Goal: Task Accomplishment & Management: Complete application form

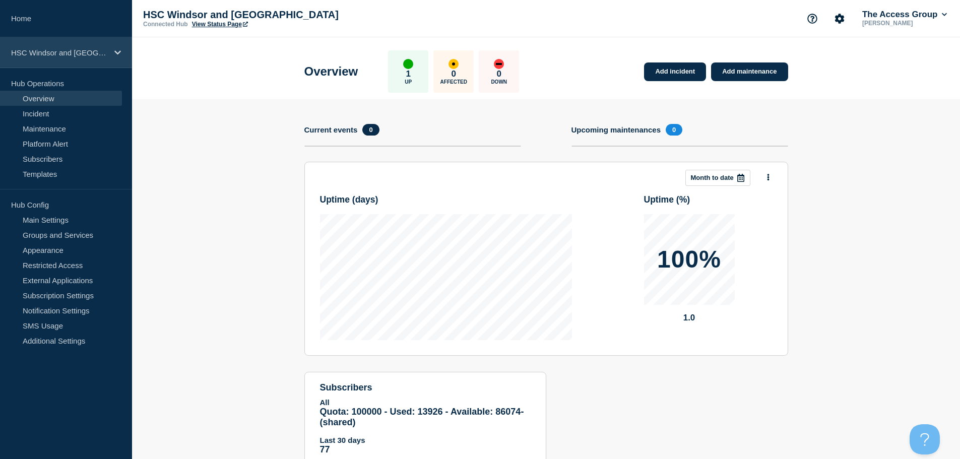
click at [85, 50] on p "HSC Windsor and [GEOGRAPHIC_DATA]" at bounding box center [59, 52] width 97 height 9
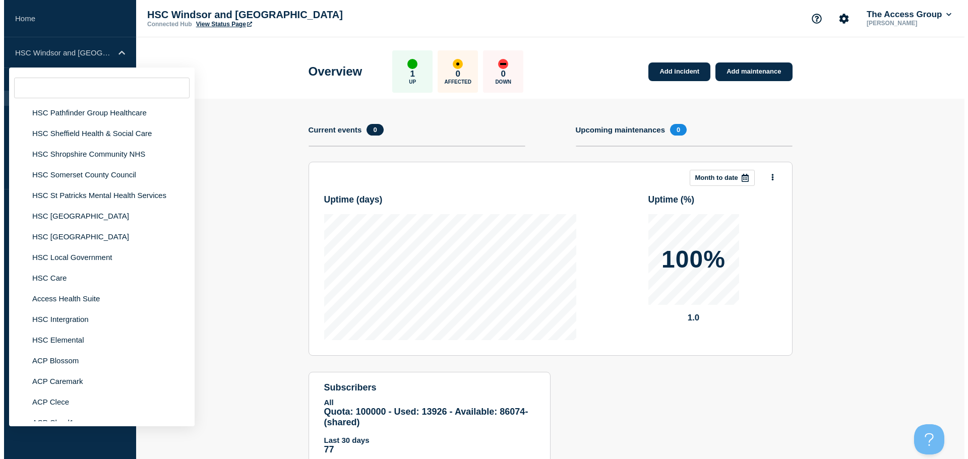
scroll to position [2369, 0]
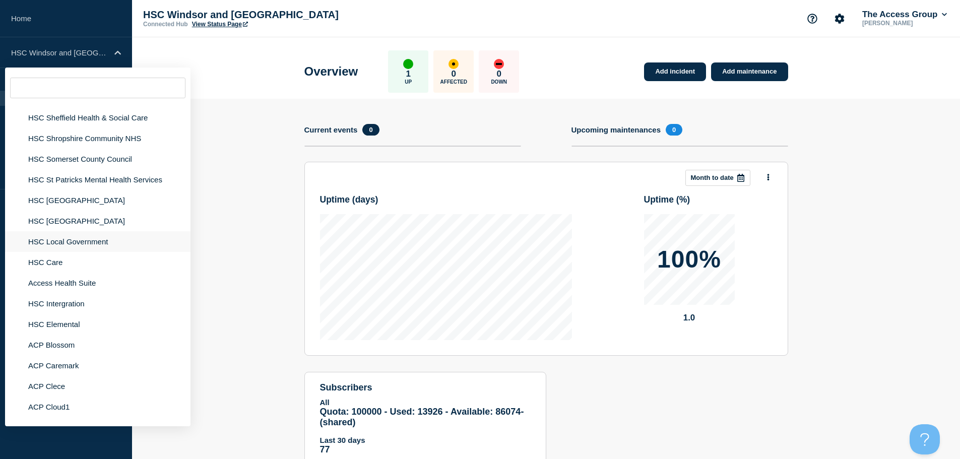
click at [91, 231] on li "HSC Local Government" at bounding box center [97, 241] width 185 height 21
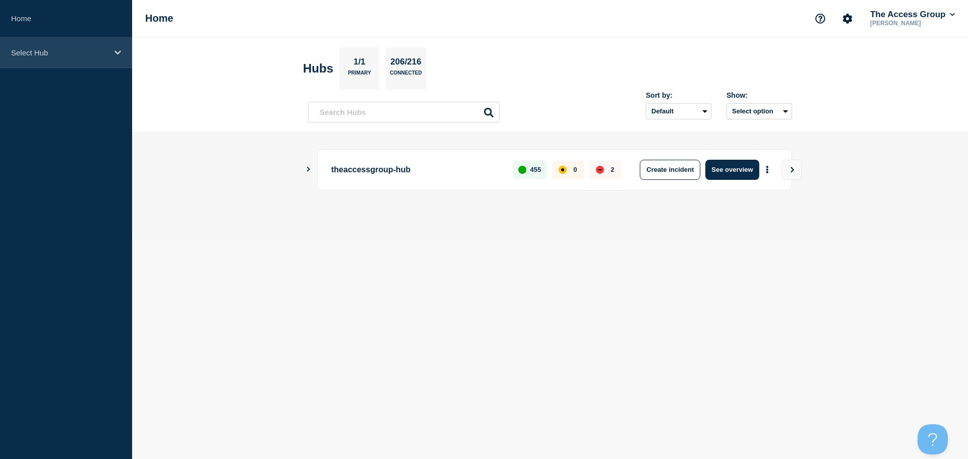
drag, startPoint x: 97, startPoint y: 50, endPoint x: 99, endPoint y: 63, distance: 13.3
click at [97, 50] on p "Select Hub" at bounding box center [59, 52] width 97 height 9
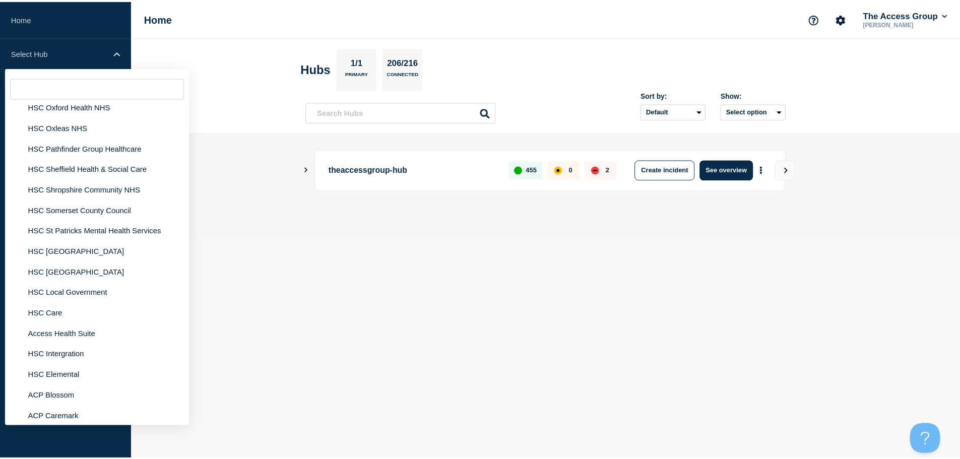
scroll to position [2319, 0]
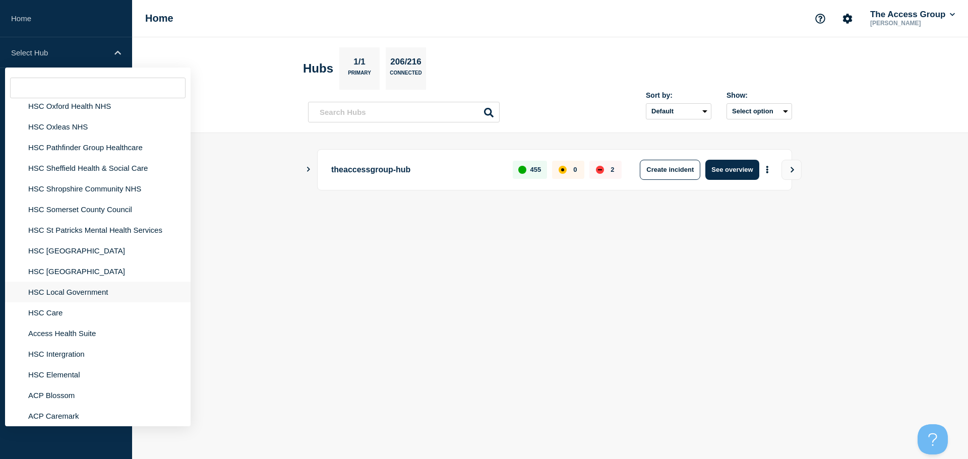
click at [80, 290] on li "HSC Local Government" at bounding box center [97, 292] width 185 height 21
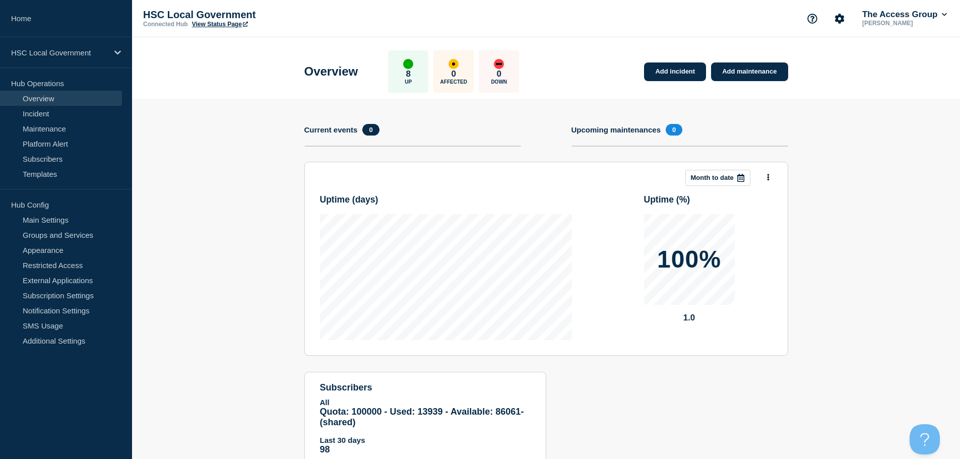
click at [230, 23] on link "View Status Page" at bounding box center [220, 24] width 56 height 7
click at [42, 115] on link "Incident" at bounding box center [61, 113] width 122 height 15
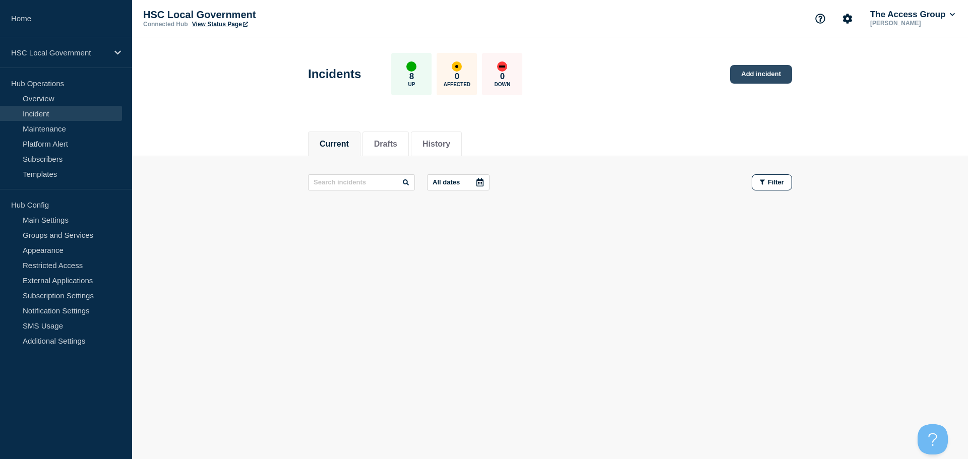
click at [759, 77] on link "Add incident" at bounding box center [761, 74] width 62 height 19
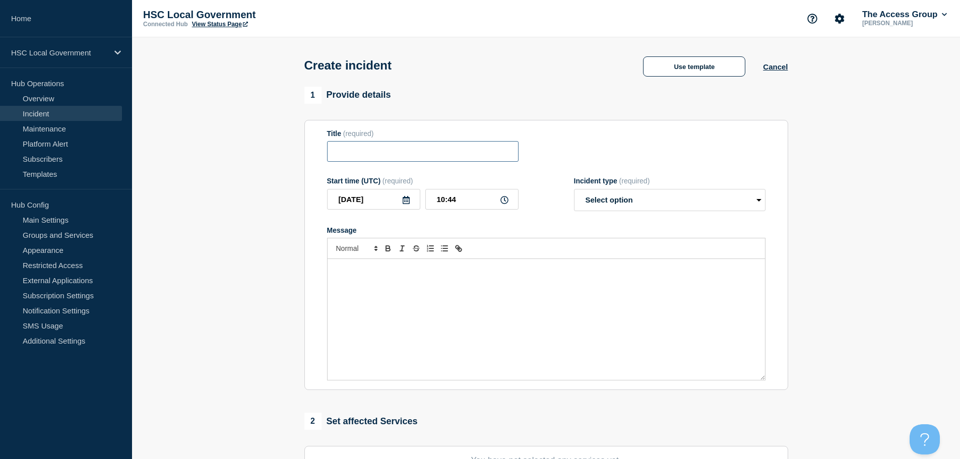
click at [383, 156] on input "Title" at bounding box center [423, 151] width 192 height 21
type input "testing"
click at [701, 71] on button "Use template" at bounding box center [694, 66] width 102 height 20
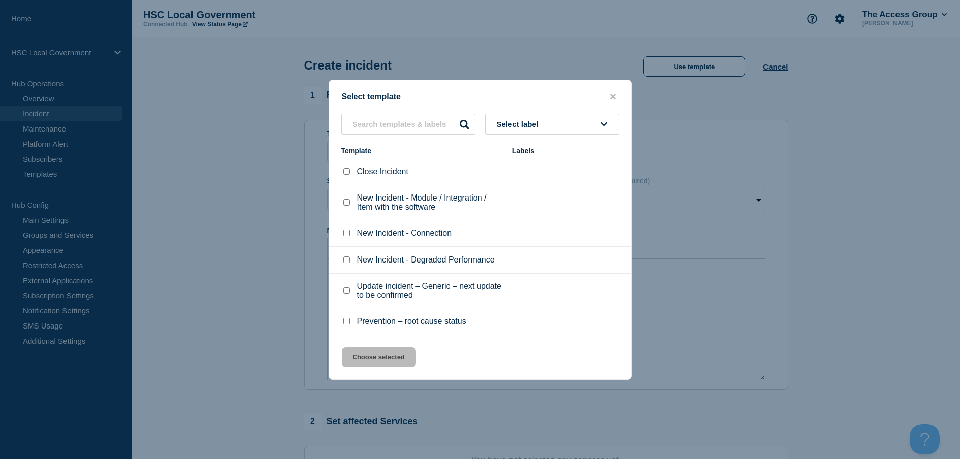
click at [345, 202] on input "New Incident - Module / Integration / Item with the software checkbox" at bounding box center [346, 202] width 7 height 7
checkbox input "true"
drag, startPoint x: 362, startPoint y: 355, endPoint x: 498, endPoint y: 357, distance: 135.6
click at [366, 355] on button "Choose selected" at bounding box center [379, 357] width 74 height 20
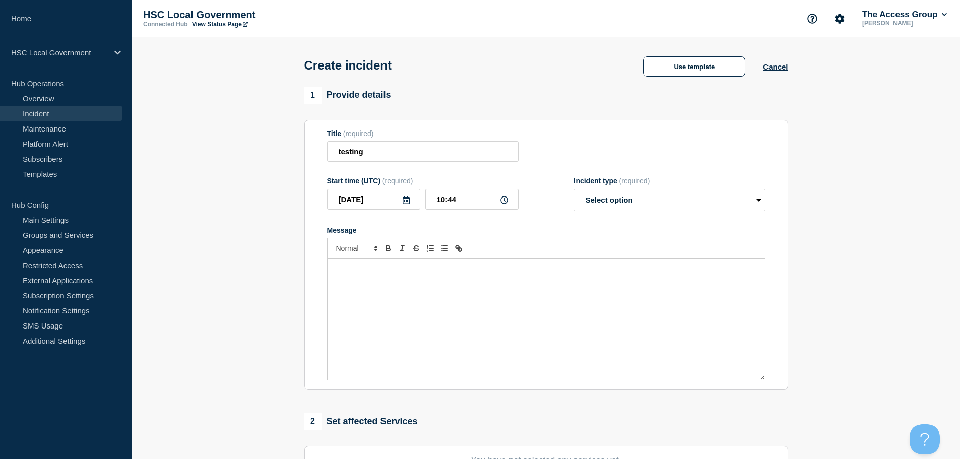
select select "identified"
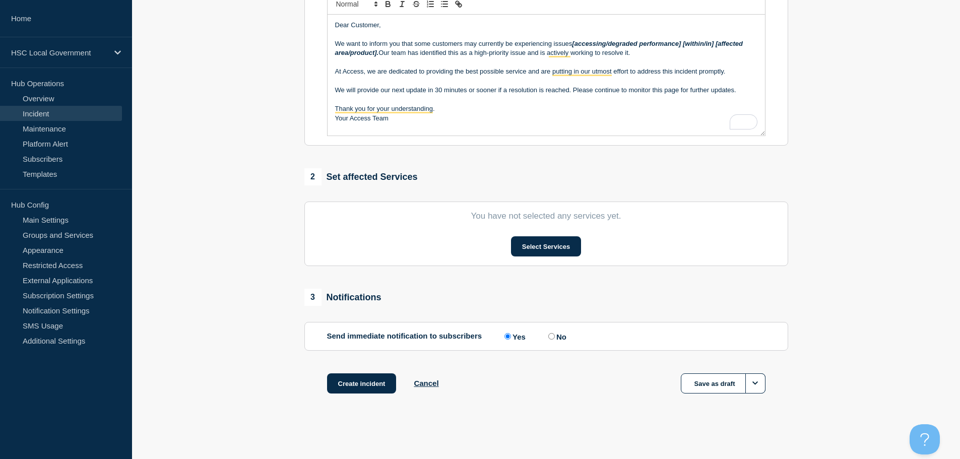
scroll to position [247, 0]
click at [554, 250] on button "Select Services" at bounding box center [546, 246] width 70 height 20
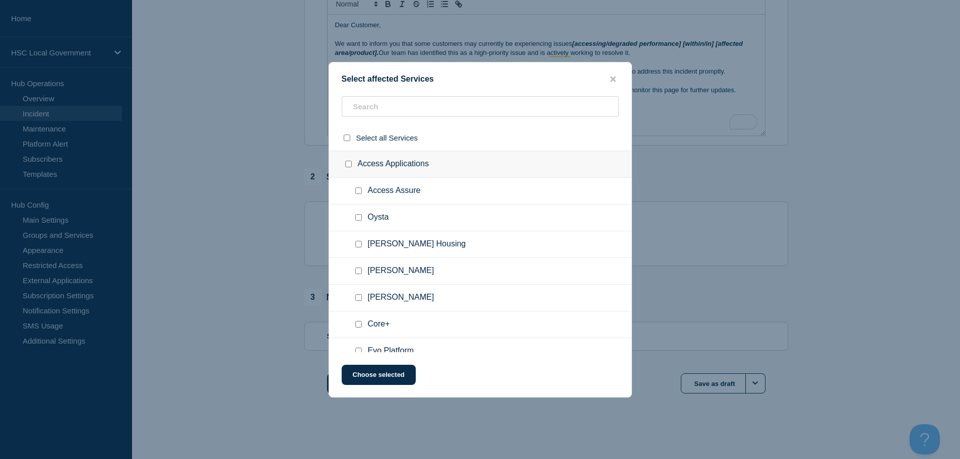
click at [359, 220] on input "Oysta checkbox" at bounding box center [358, 217] width 7 height 7
checkbox input "true"
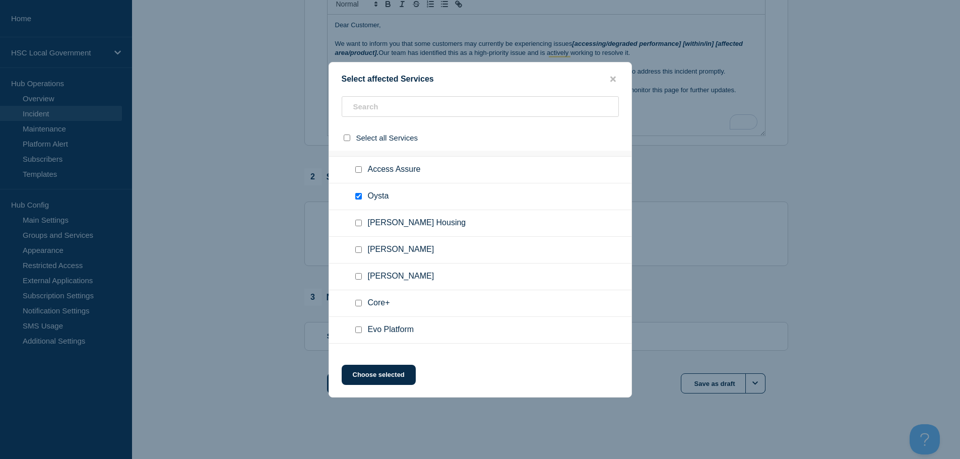
scroll to position [39, 0]
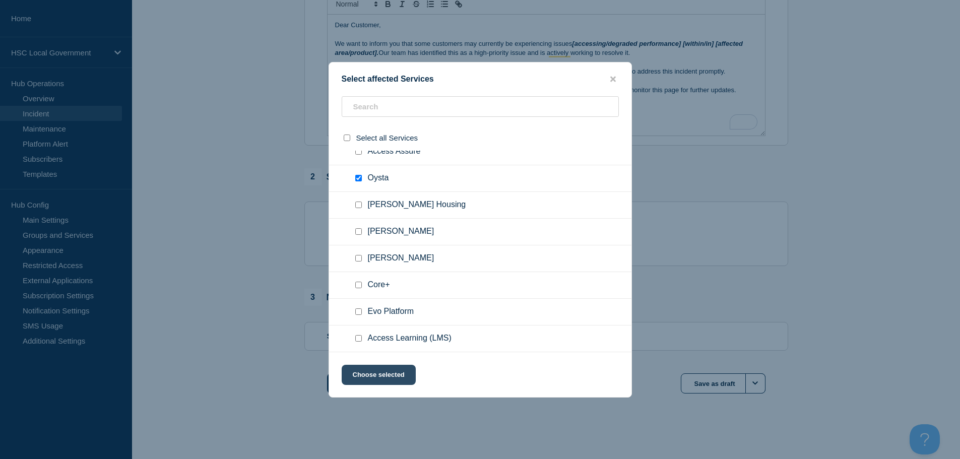
click at [404, 376] on button "Choose selected" at bounding box center [379, 375] width 74 height 20
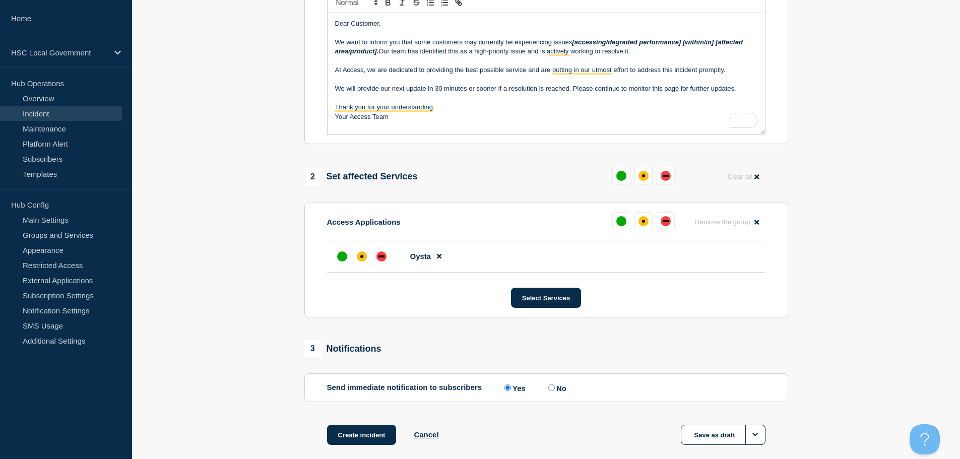
click at [554, 390] on input "No" at bounding box center [551, 388] width 7 height 7
radio input "true"
radio input "false"
click at [373, 439] on button "Create incident" at bounding box center [362, 435] width 70 height 20
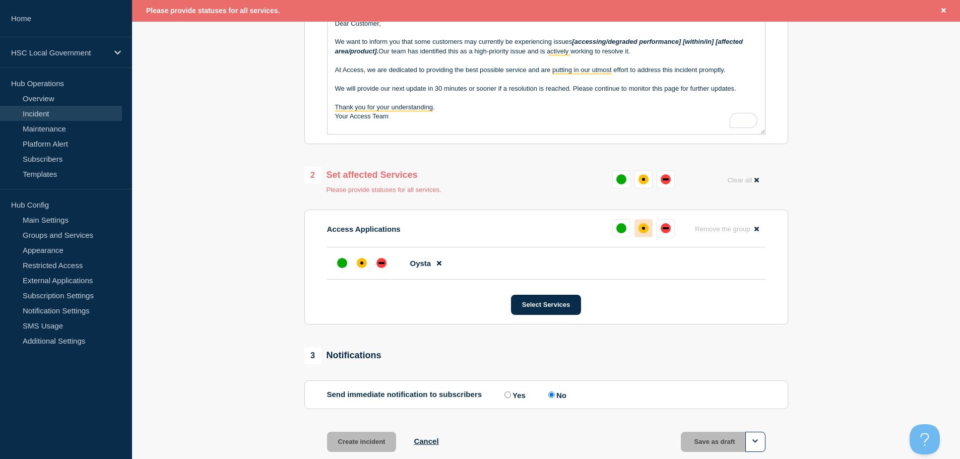
click at [643, 226] on div "affected" at bounding box center [644, 228] width 10 height 10
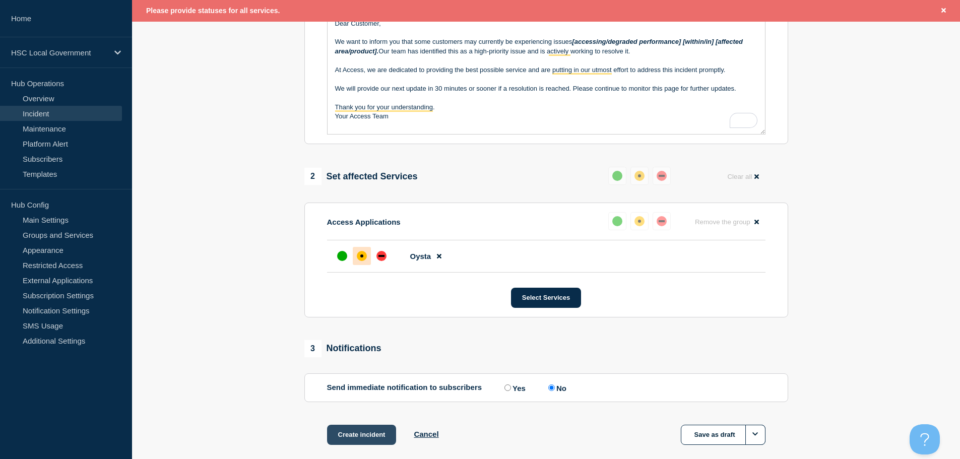
click at [353, 436] on button "Create incident" at bounding box center [362, 435] width 70 height 20
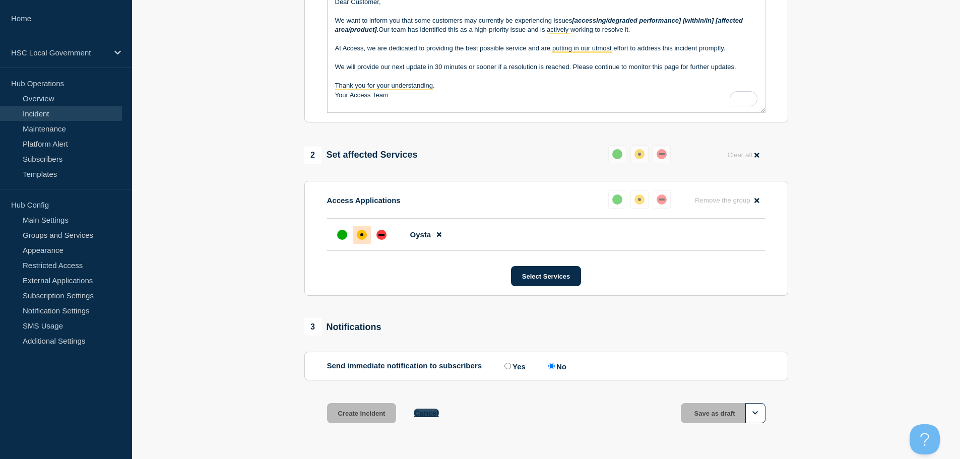
scroll to position [247, 0]
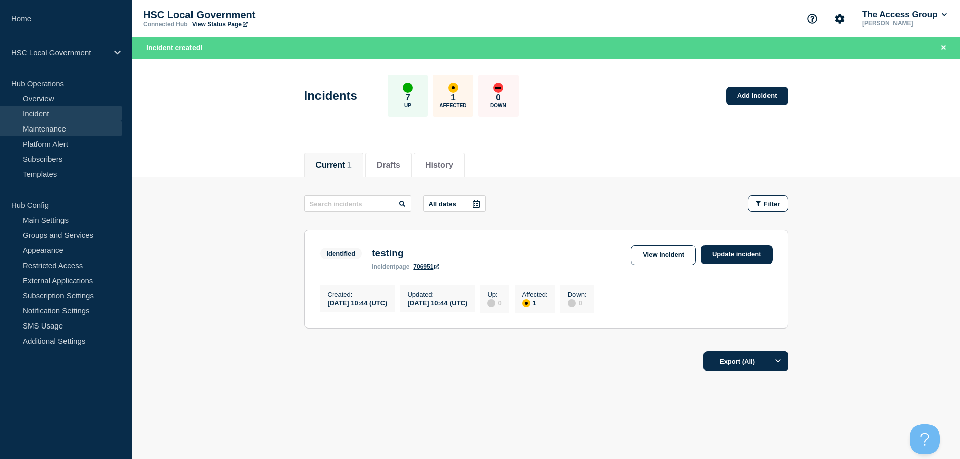
click at [72, 136] on link "Maintenance" at bounding box center [61, 128] width 122 height 15
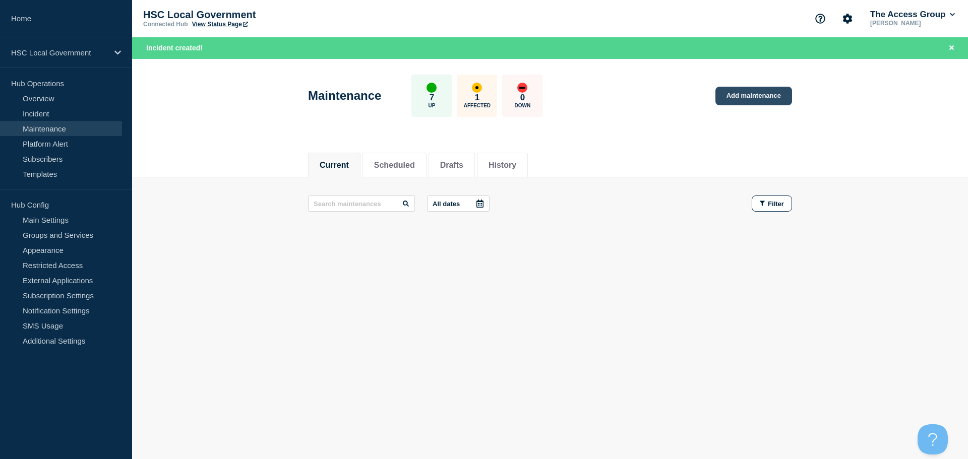
click at [735, 101] on link "Add maintenance" at bounding box center [753, 96] width 77 height 19
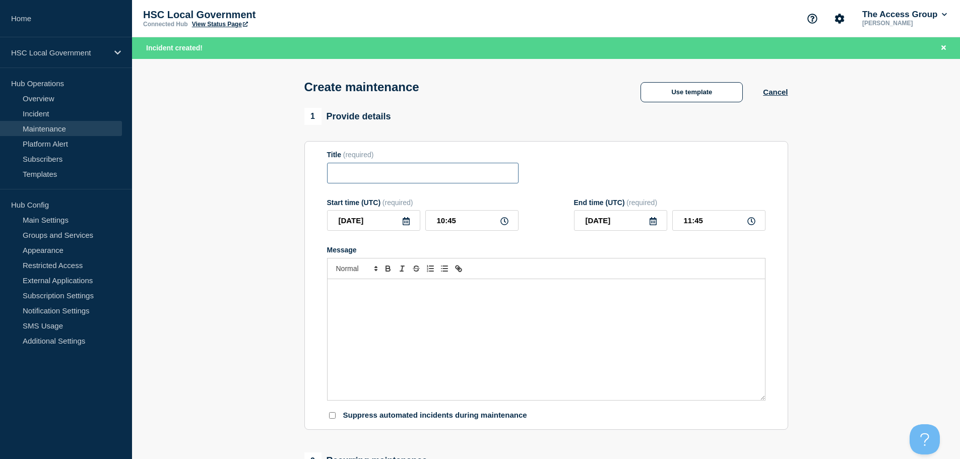
click at [365, 175] on input "Title" at bounding box center [423, 173] width 192 height 21
type input "testing maintenance"
click at [693, 101] on button "Use template" at bounding box center [692, 92] width 102 height 20
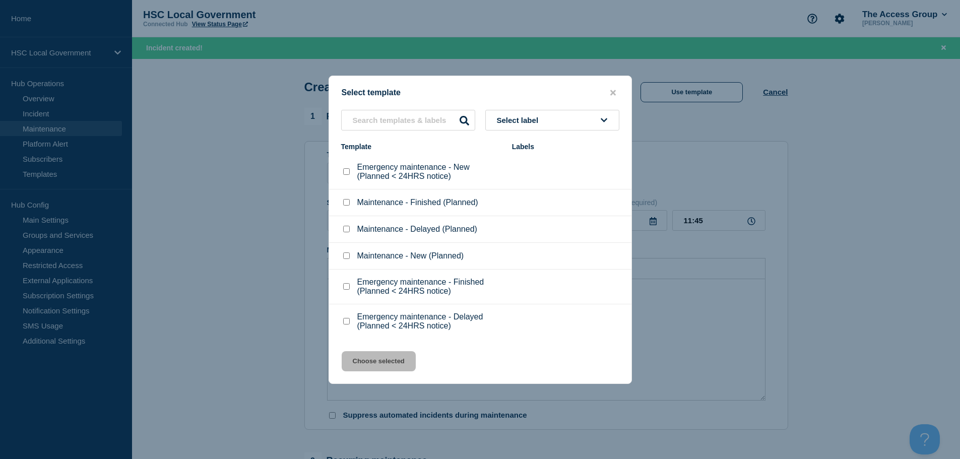
click at [346, 258] on input "Maintenance - New (Planned) checkbox" at bounding box center [346, 256] width 7 height 7
checkbox input "true"
click at [376, 361] on button "Choose selected" at bounding box center [379, 361] width 74 height 20
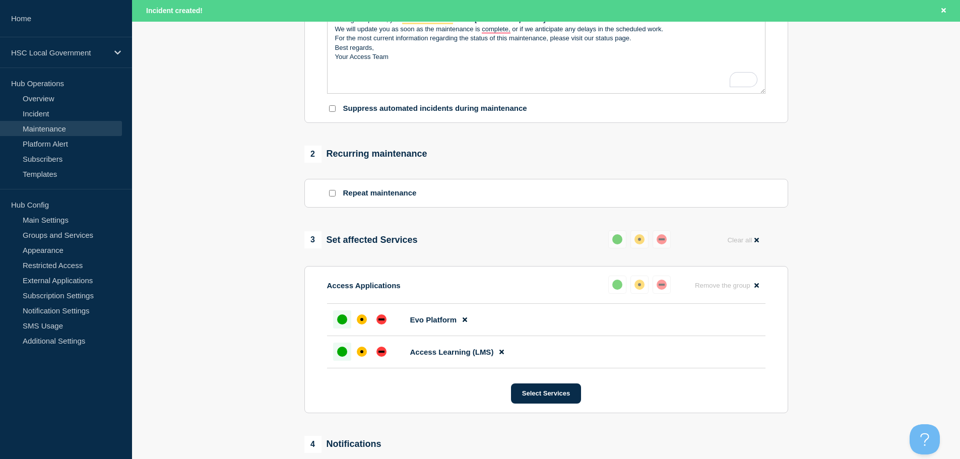
scroll to position [403, 0]
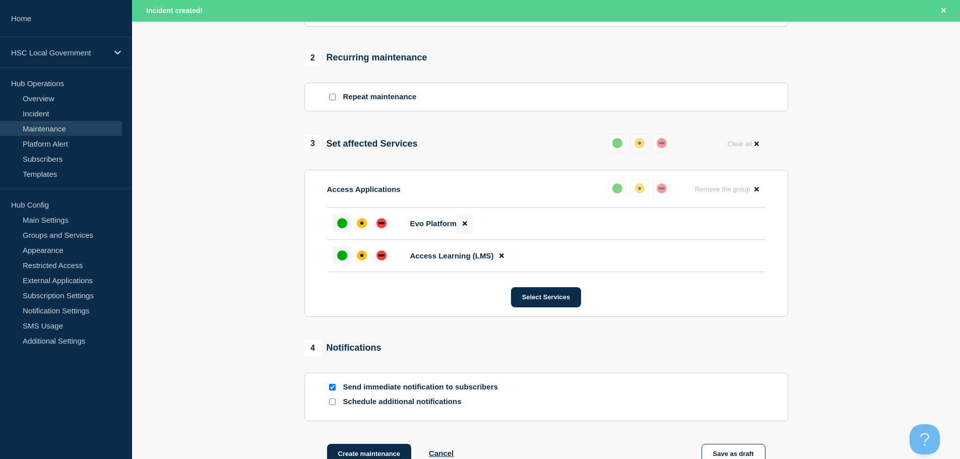
click at [465, 226] on icon at bounding box center [465, 223] width 5 height 5
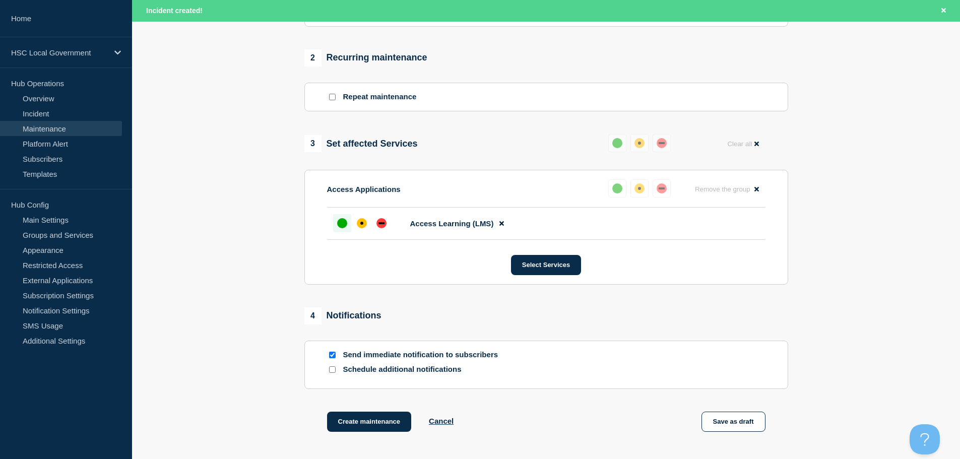
click at [503, 225] on icon at bounding box center [501, 223] width 5 height 5
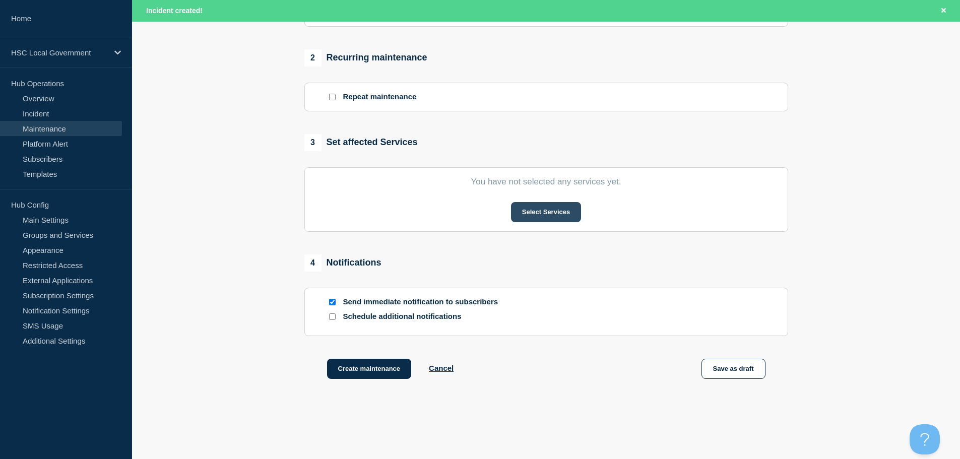
click at [535, 220] on button "Select Services" at bounding box center [546, 212] width 70 height 20
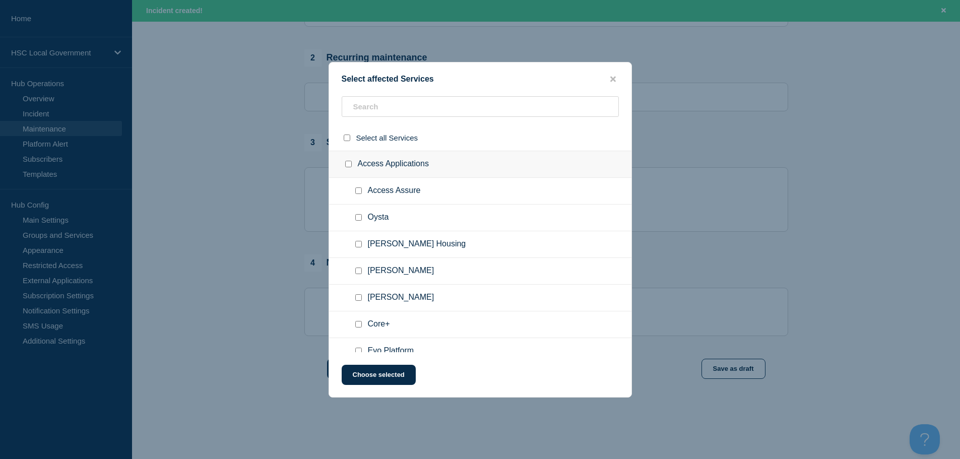
click at [359, 299] on input "Adam SProc checkbox" at bounding box center [358, 297] width 7 height 7
checkbox input "true"
click at [388, 374] on button "Choose selected" at bounding box center [379, 375] width 74 height 20
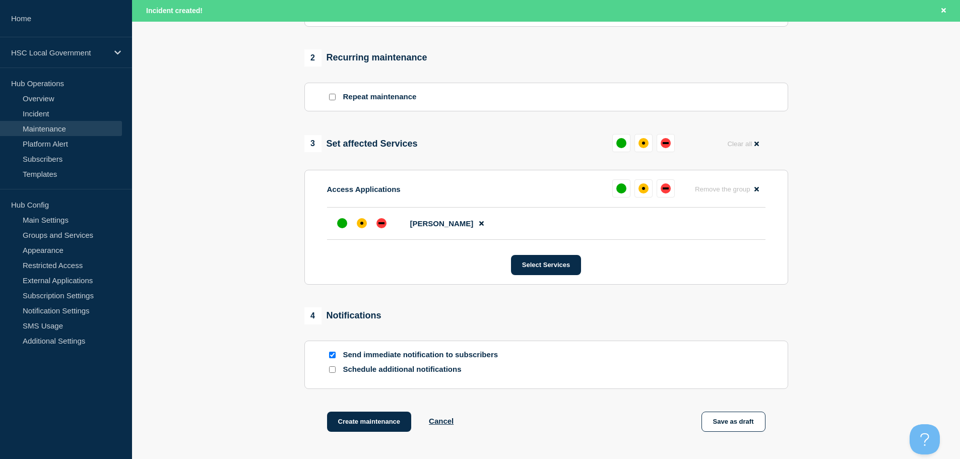
click at [336, 352] on div at bounding box center [332, 355] width 10 height 10
click at [333, 357] on input "Send immediate notification to subscribers" at bounding box center [332, 355] width 7 height 7
checkbox input "false"
drag, startPoint x: 381, startPoint y: 419, endPoint x: 406, endPoint y: 424, distance: 26.2
click at [381, 420] on button "Create maintenance" at bounding box center [369, 422] width 85 height 20
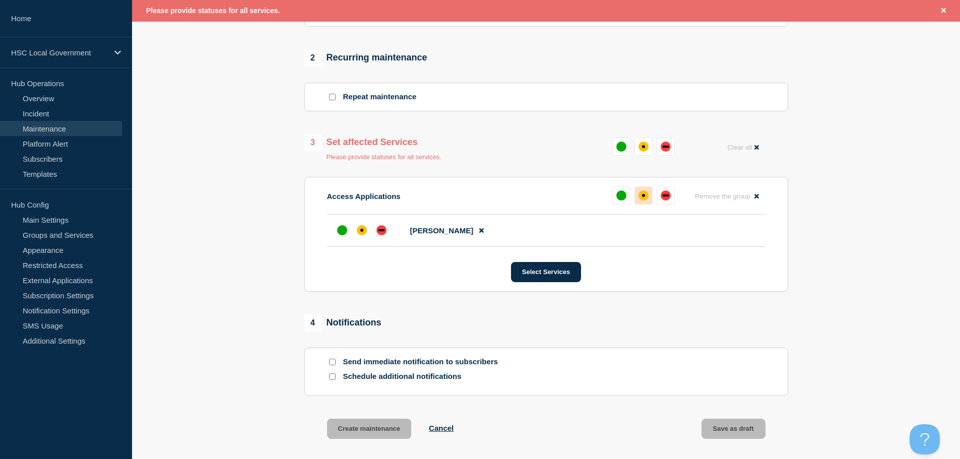
click at [641, 203] on button at bounding box center [644, 195] width 18 height 18
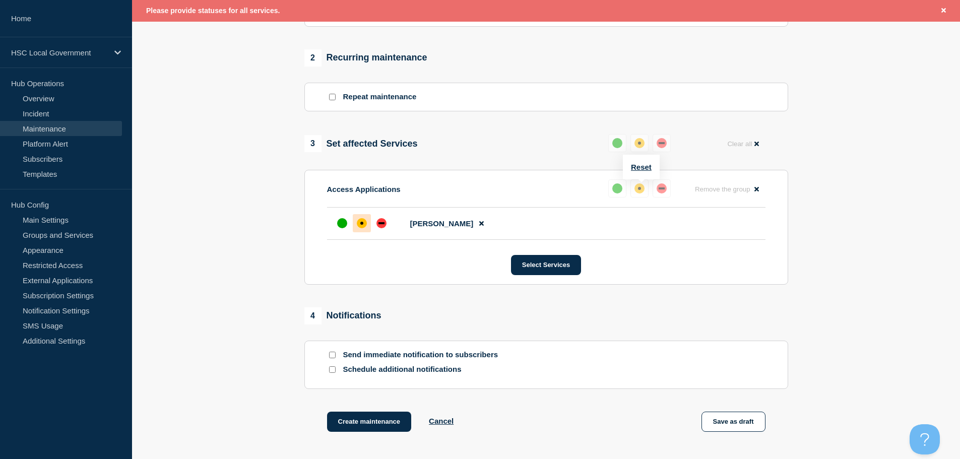
click at [667, 188] on button at bounding box center [662, 188] width 18 height 18
click at [664, 144] on div "down" at bounding box center [662, 143] width 6 height 2
click at [671, 190] on div "Reset" at bounding box center [641, 188] width 67 height 18
click at [659, 190] on div "down" at bounding box center [662, 188] width 6 height 2
click at [380, 228] on div "down" at bounding box center [382, 223] width 10 height 10
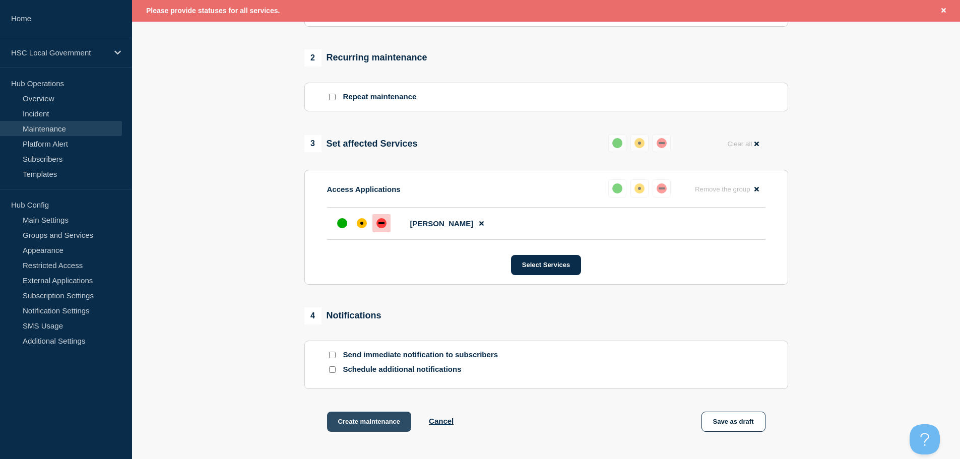
drag, startPoint x: 361, startPoint y: 423, endPoint x: 372, endPoint y: 426, distance: 12.1
click at [364, 424] on button "Create maintenance" at bounding box center [369, 422] width 85 height 20
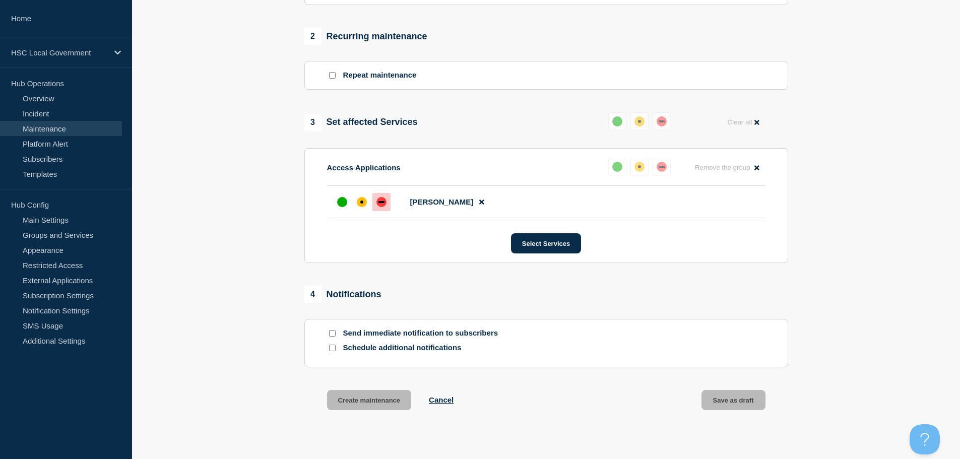
scroll to position [382, 0]
